Goal: Task Accomplishment & Management: Use online tool/utility

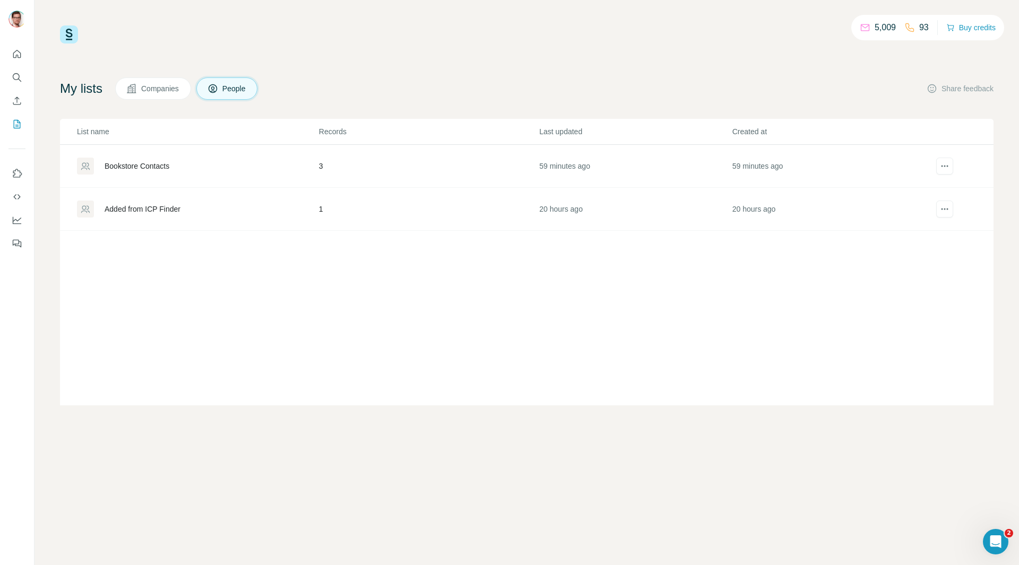
click at [169, 165] on div "Bookstore Contacts" at bounding box center [137, 166] width 65 height 11
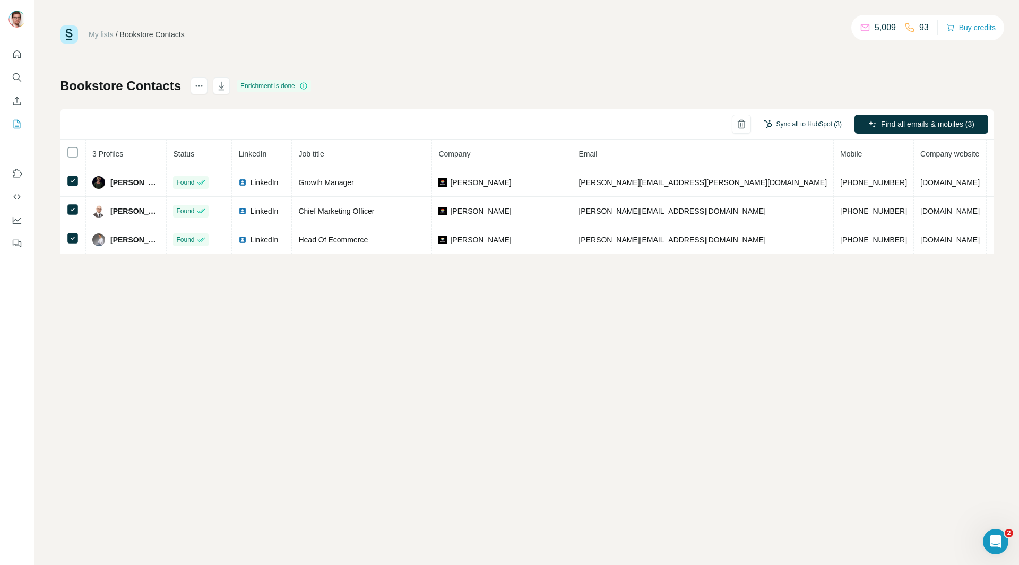
click at [780, 127] on button "Sync all to HubSpot (3)" at bounding box center [803, 124] width 93 height 16
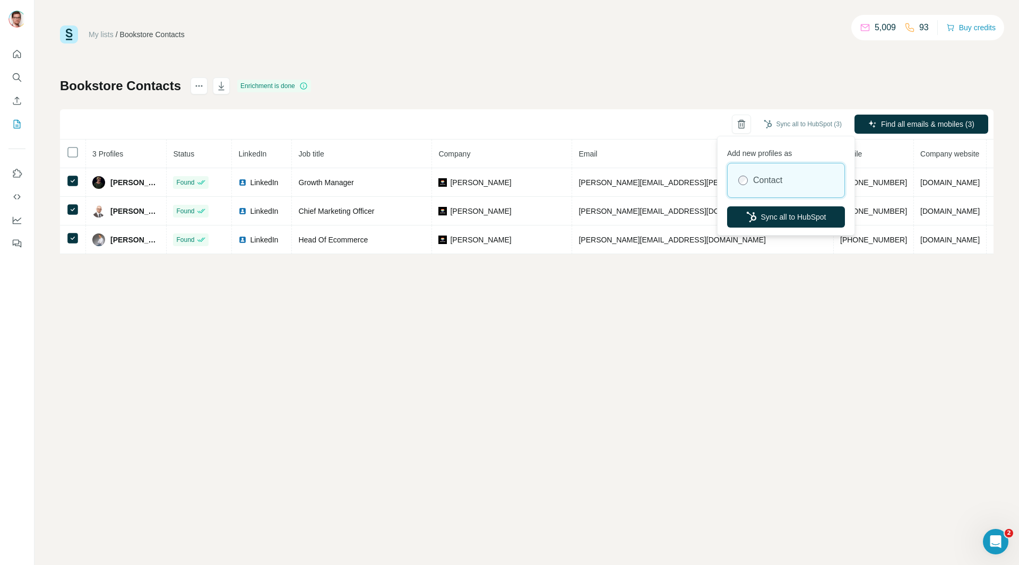
click at [543, 46] on div "My lists / Bookstore Contacts 5,009 93 Buy credits Bookstore Contacts Enrichmen…" at bounding box center [527, 139] width 934 height 229
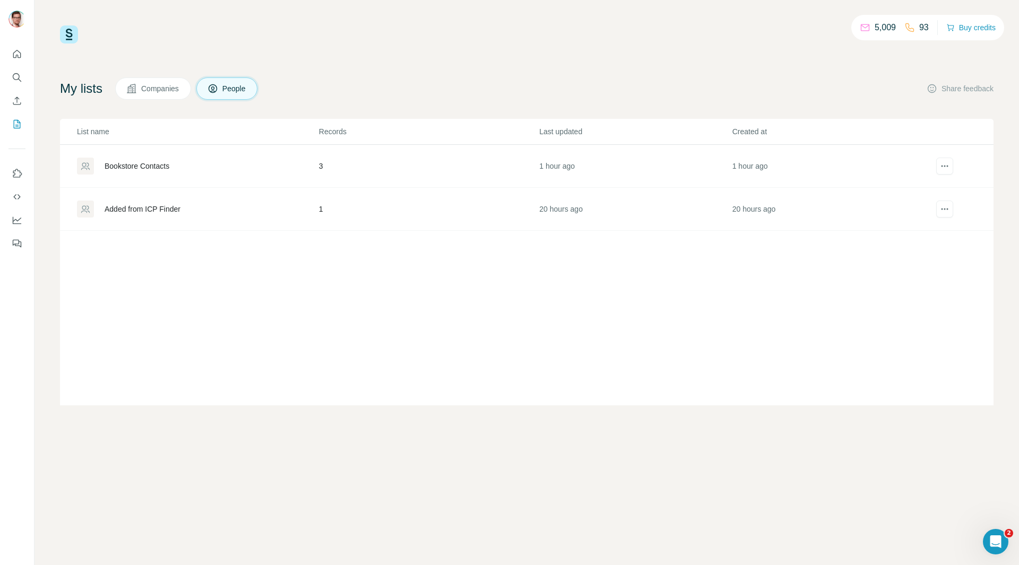
click at [230, 168] on div "Bookstore Contacts" at bounding box center [197, 166] width 241 height 17
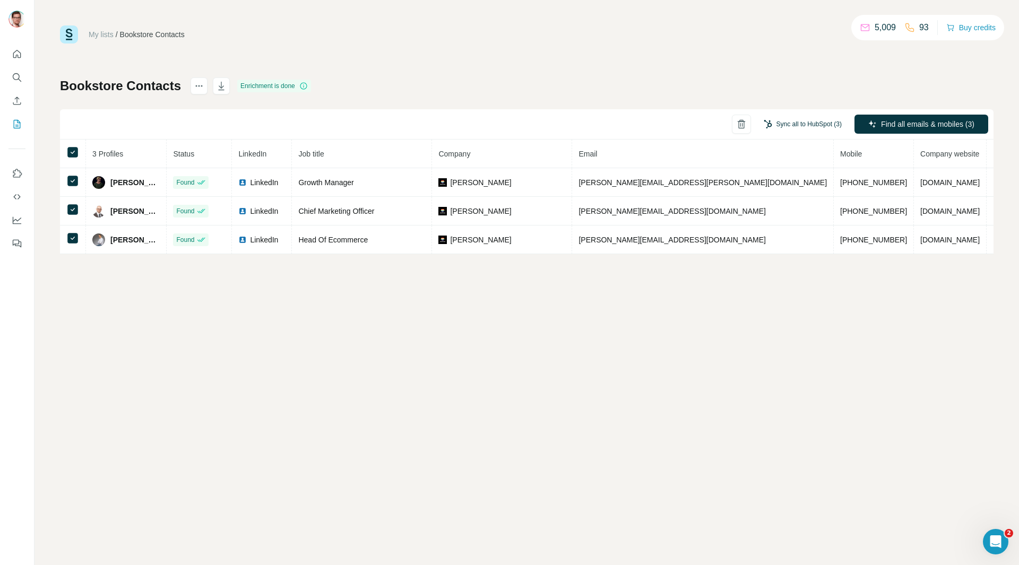
click at [806, 122] on button "Sync all to HubSpot (3)" at bounding box center [803, 124] width 93 height 16
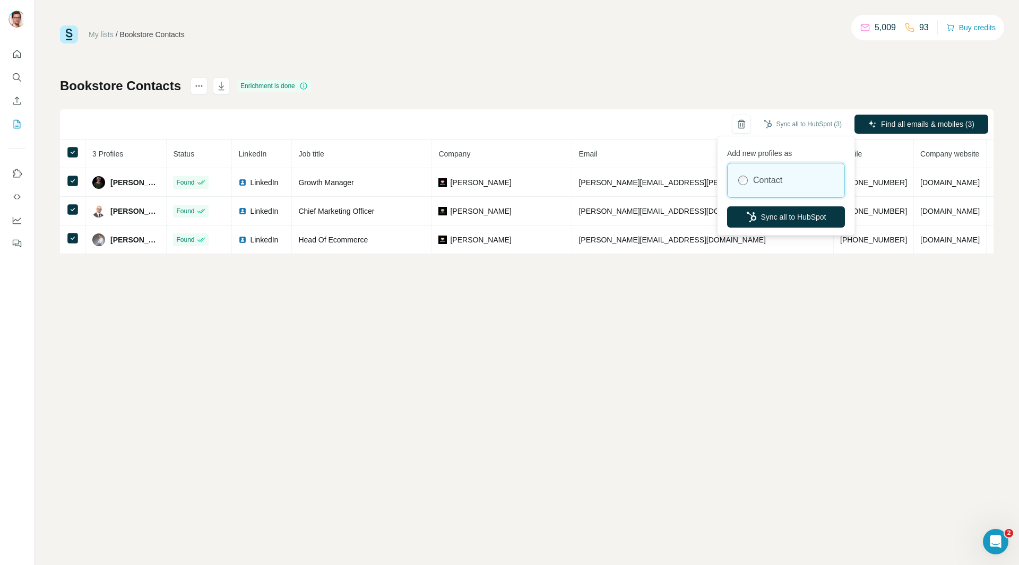
click at [752, 217] on icon "button" at bounding box center [751, 217] width 11 height 11
